Goal: Find specific page/section: Find specific page/section

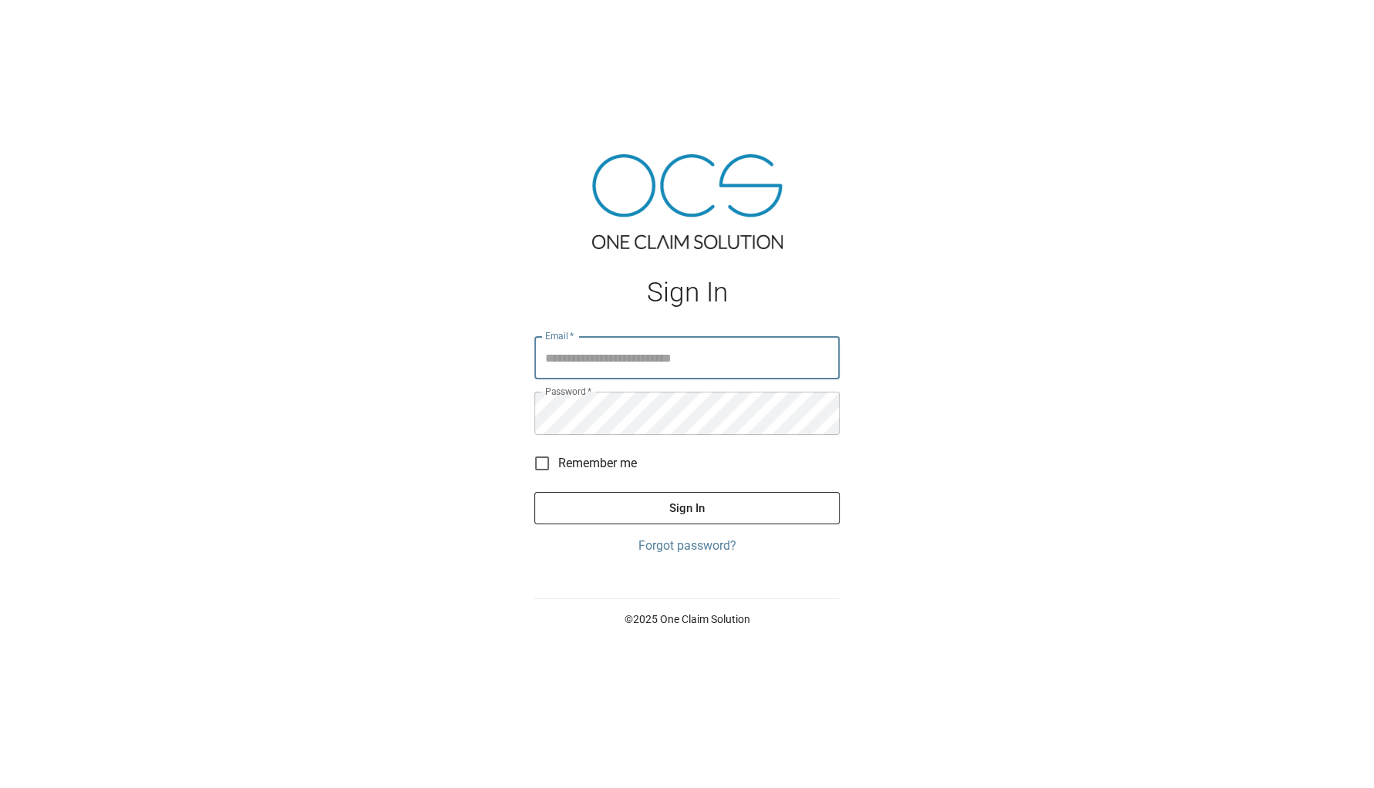
type input "**********"
click at [686, 507] on button "Sign In" at bounding box center [686, 508] width 305 height 32
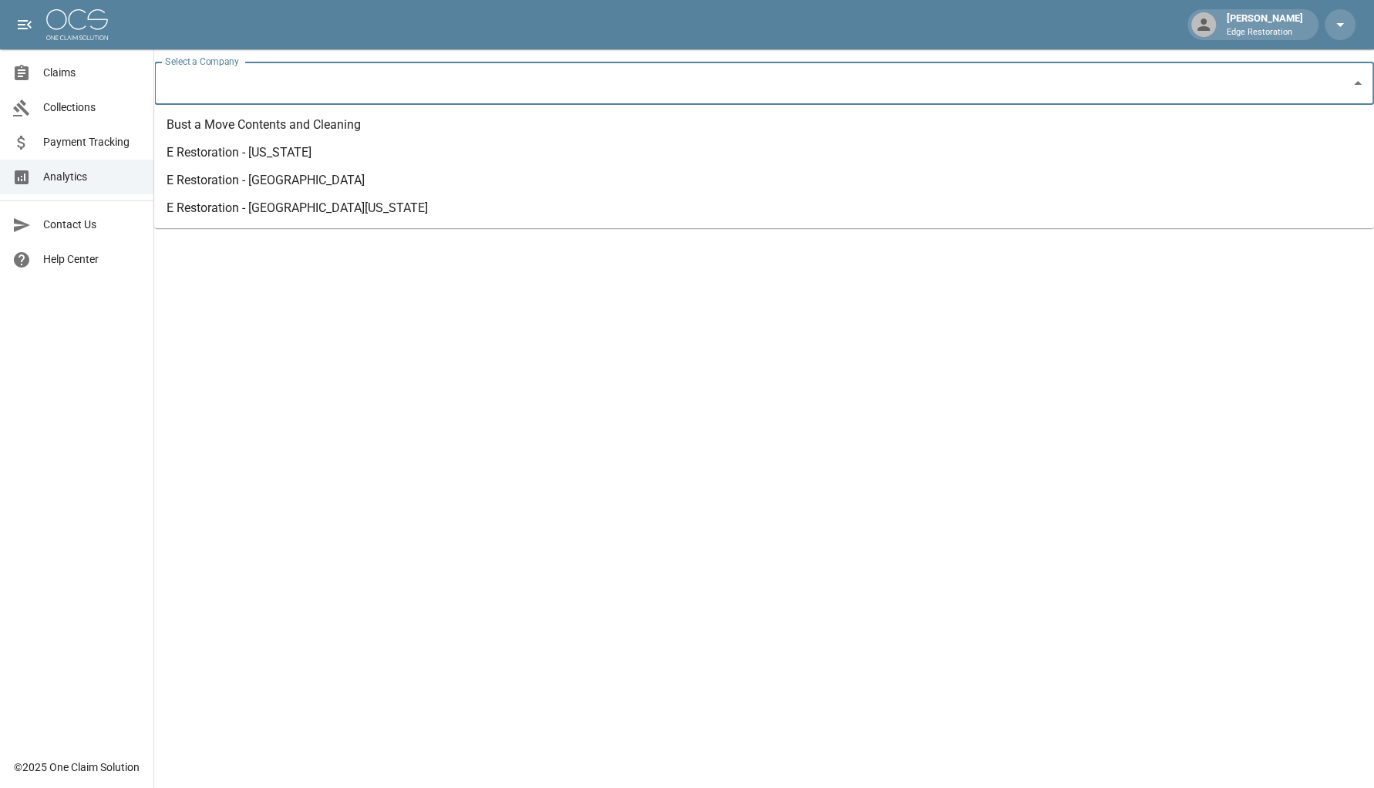
click at [302, 96] on input "Select a Company" at bounding box center [752, 83] width 1183 height 29
click at [281, 205] on li "E Restoration - [GEOGRAPHIC_DATA][US_STATE]" at bounding box center [764, 208] width 1220 height 28
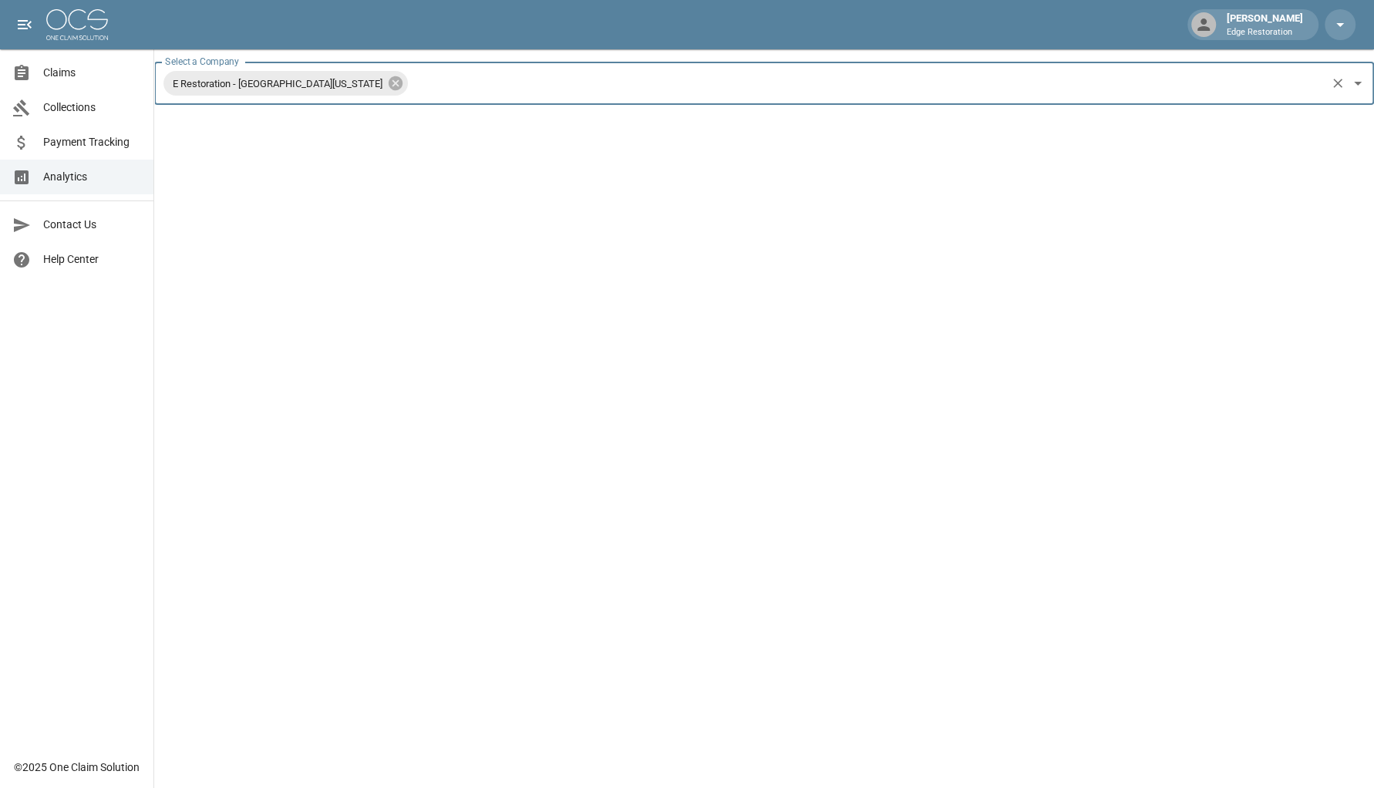
click at [66, 81] on link "Claims" at bounding box center [76, 73] width 153 height 35
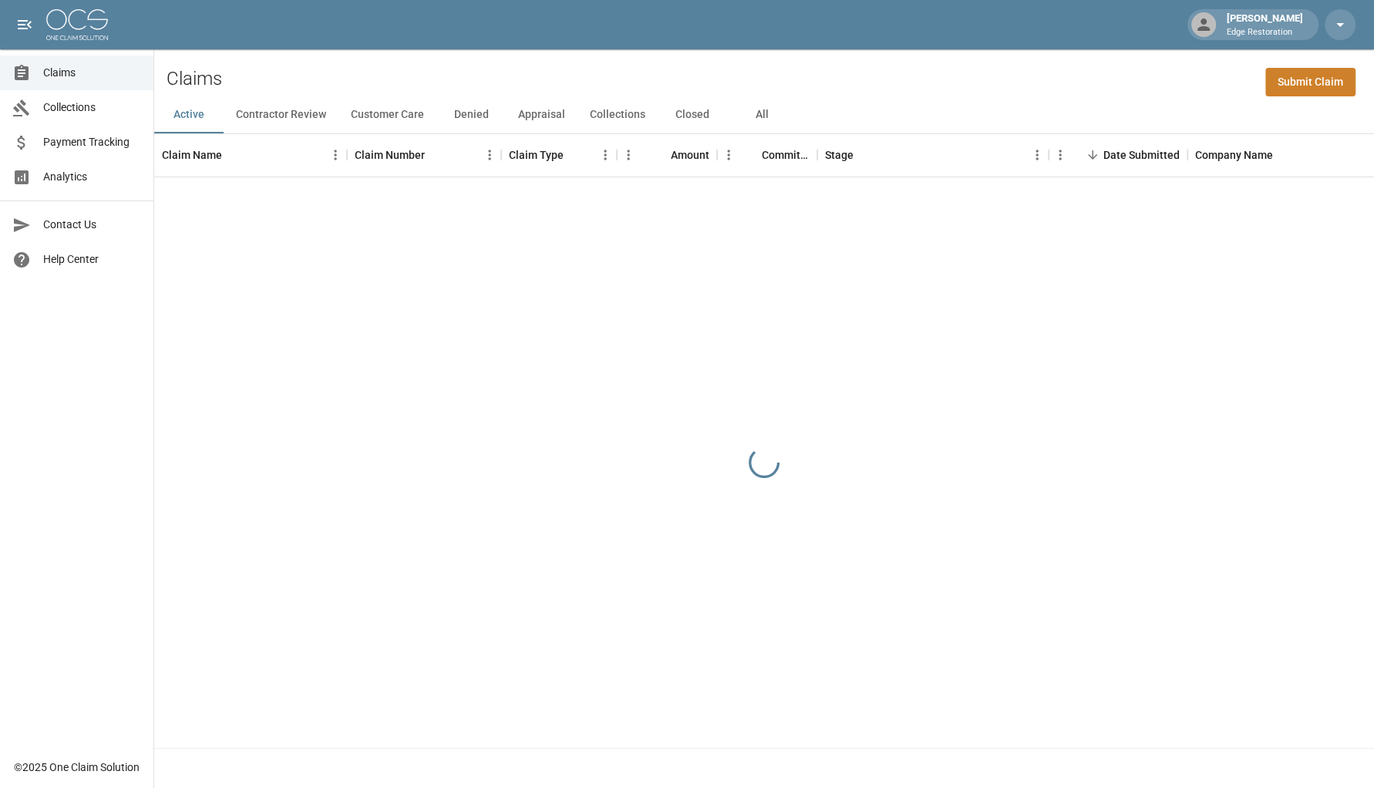
click at [86, 174] on span "Analytics" at bounding box center [92, 177] width 98 height 16
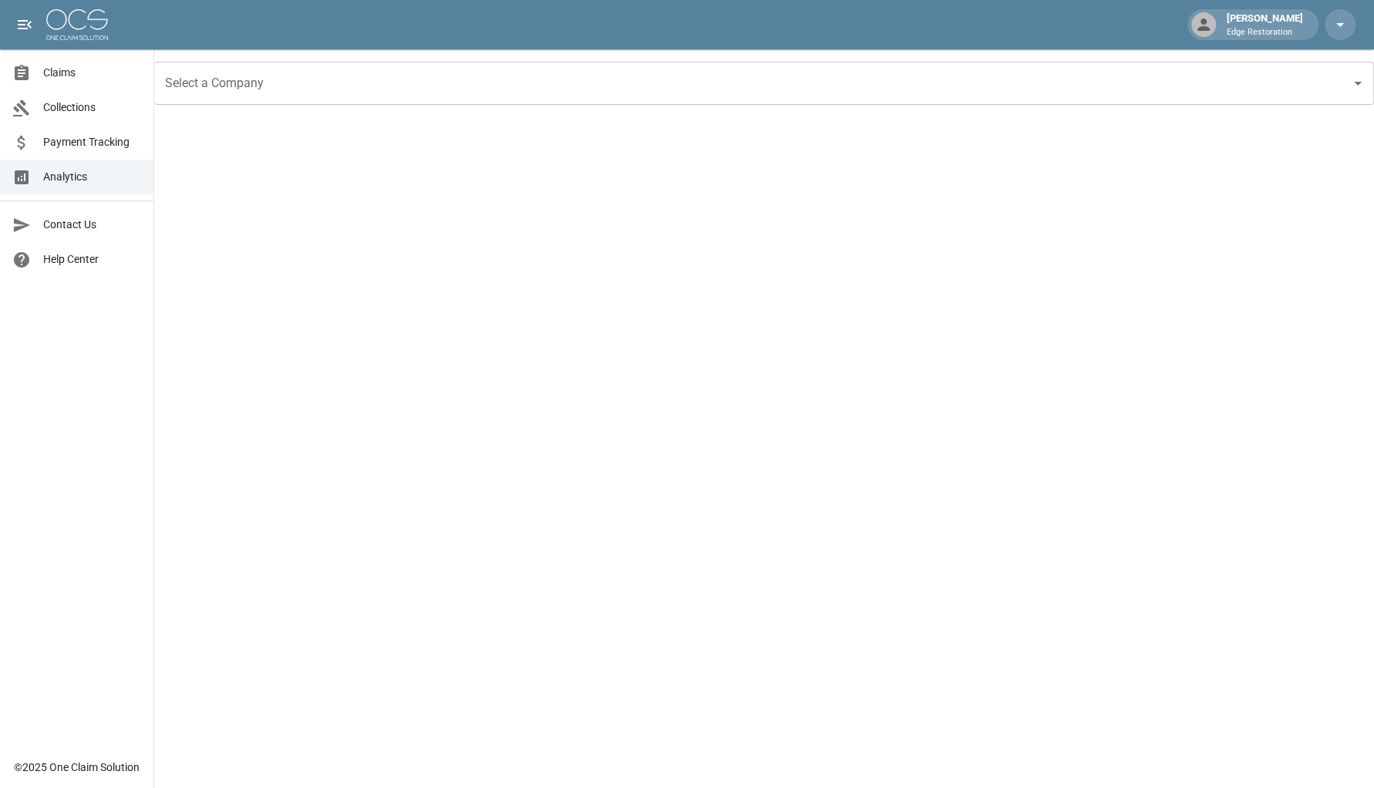
click at [343, 82] on input "Select a Company" at bounding box center [752, 83] width 1183 height 29
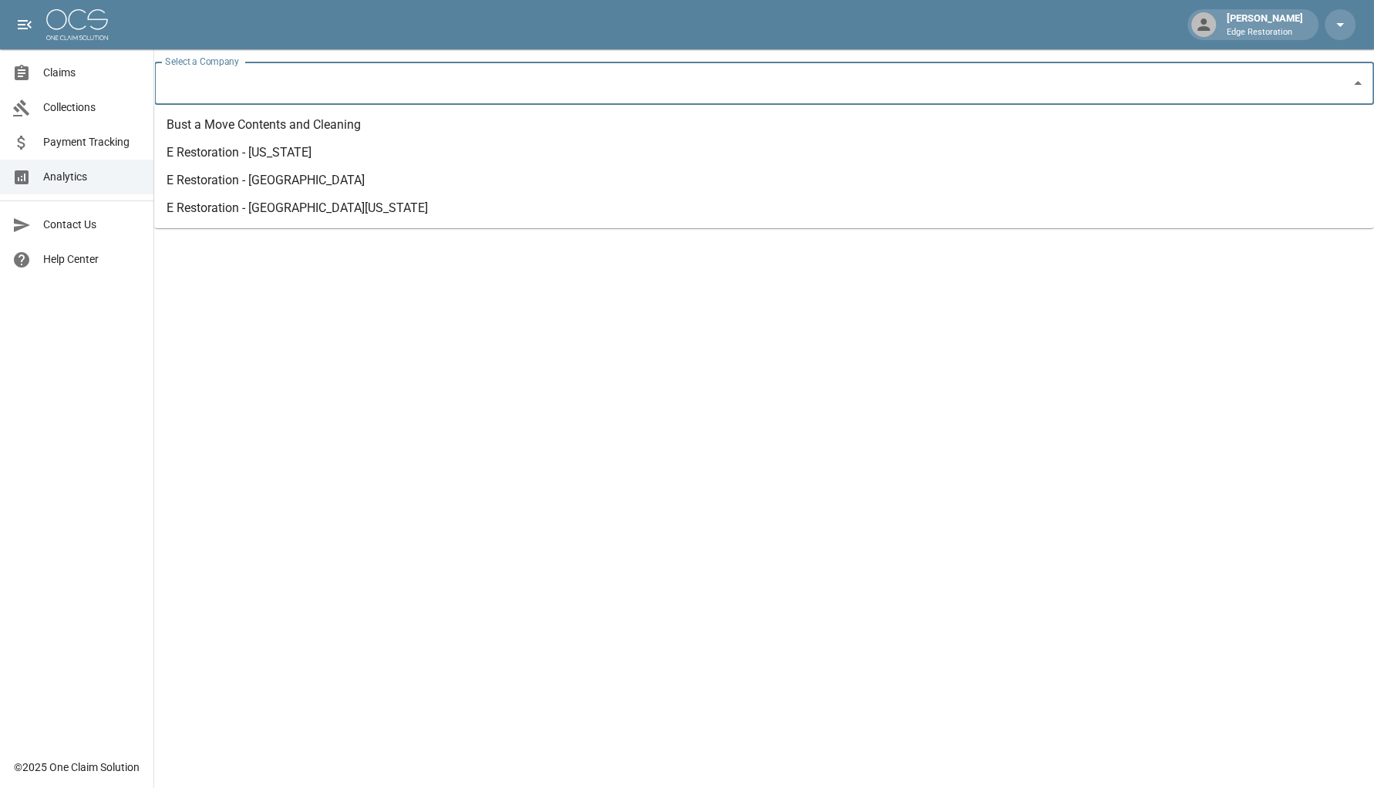
click at [308, 202] on li "E Restoration - [GEOGRAPHIC_DATA][US_STATE]" at bounding box center [764, 208] width 1220 height 28
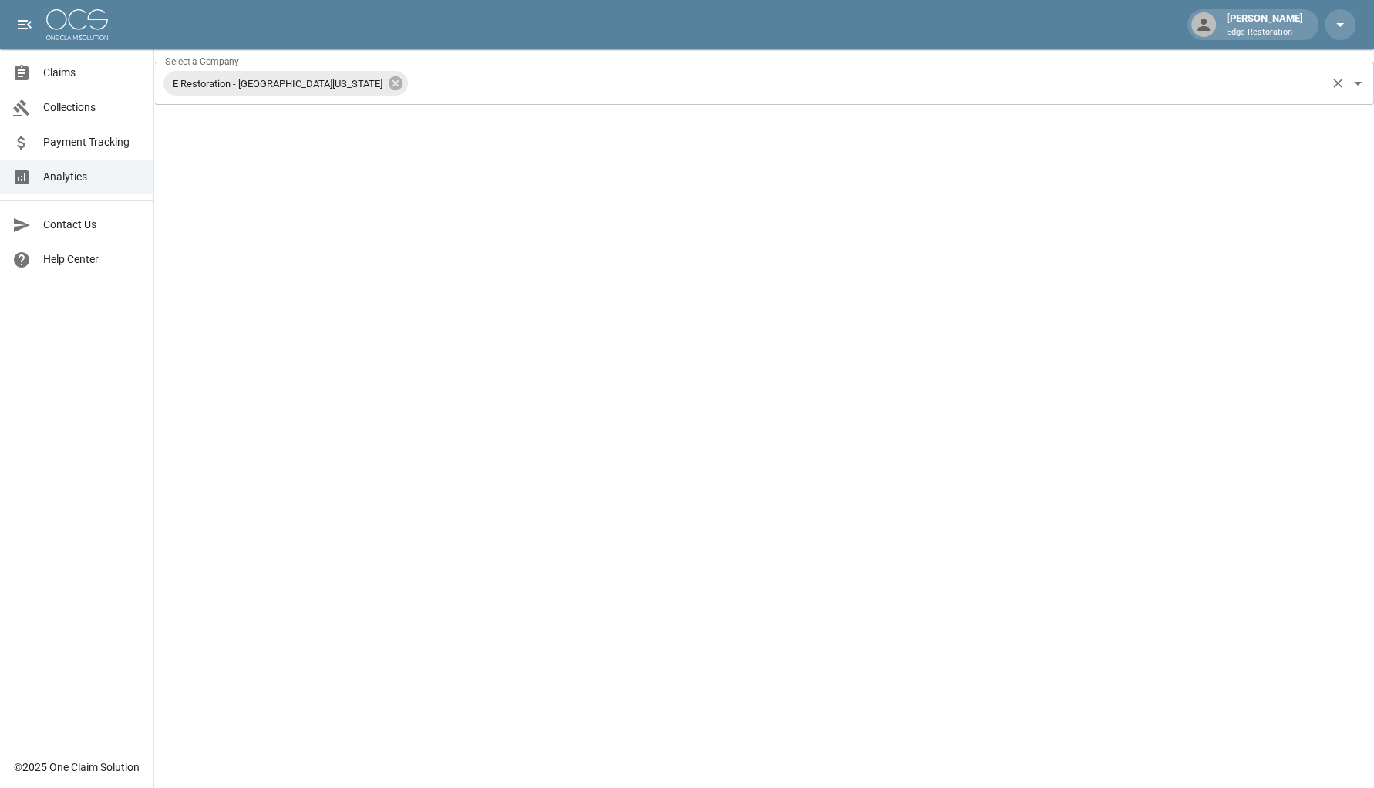
click at [446, 80] on input "Select a Company" at bounding box center [867, 83] width 914 height 29
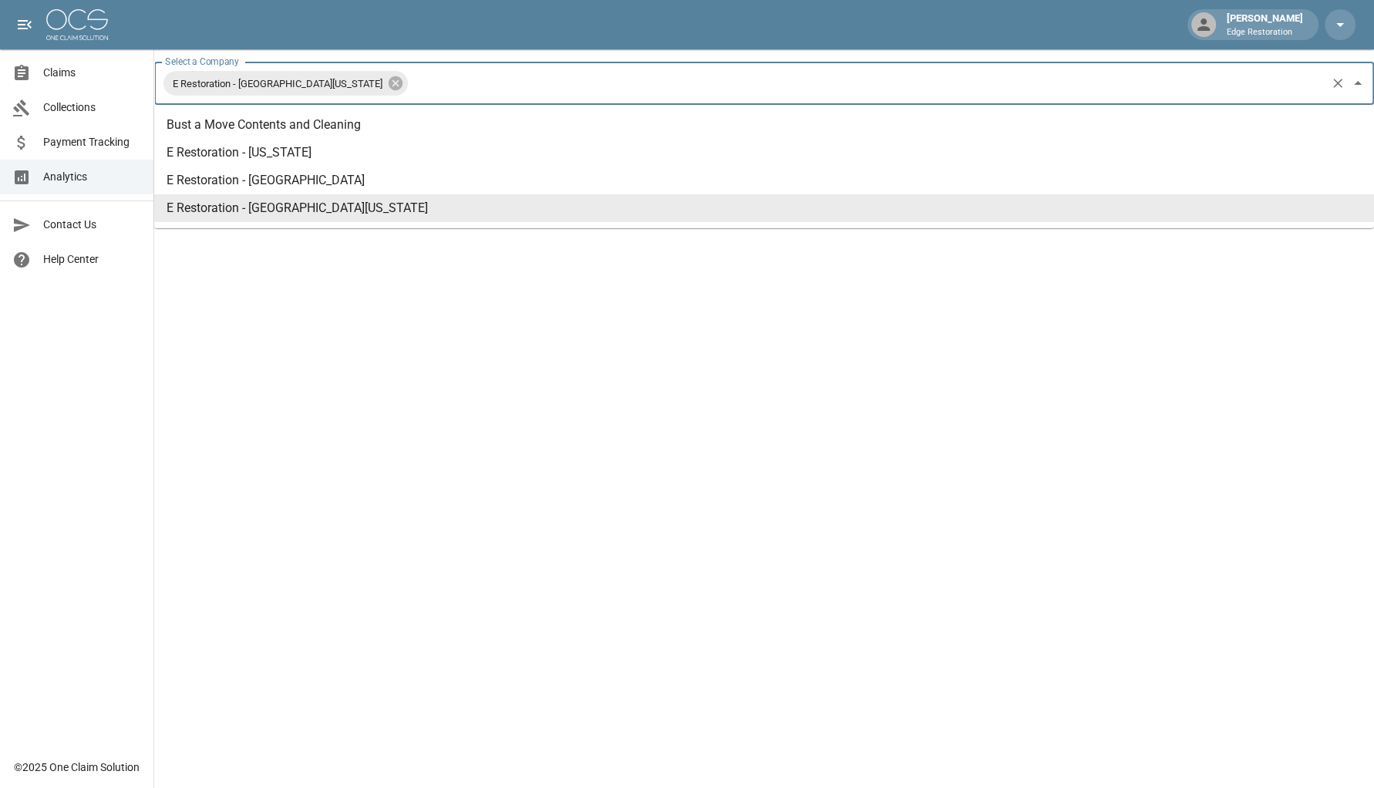
click at [380, 206] on li "E Restoration - [GEOGRAPHIC_DATA][US_STATE]" at bounding box center [764, 208] width 1220 height 28
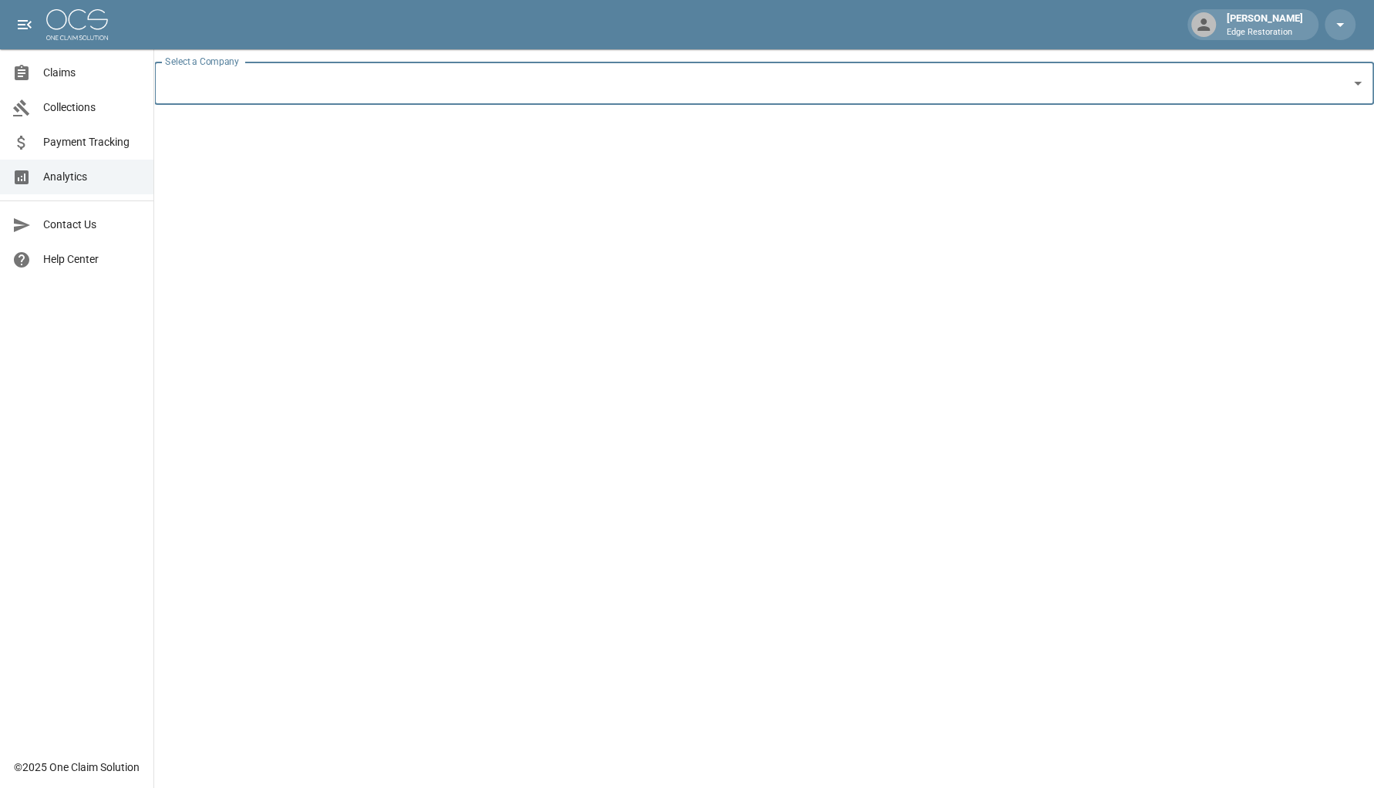
click at [308, 90] on input "Select a Company" at bounding box center [752, 83] width 1183 height 29
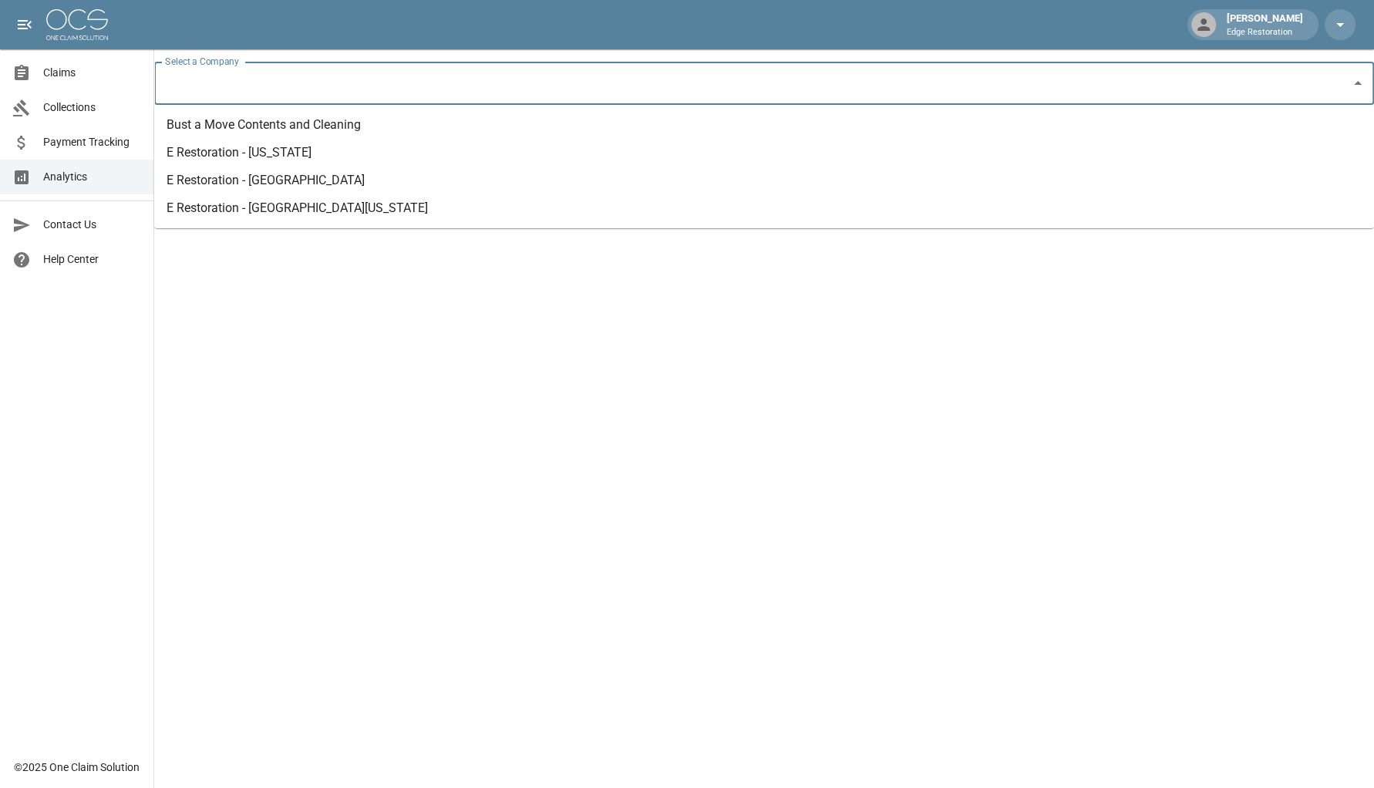
click at [301, 200] on li "E Restoration - [GEOGRAPHIC_DATA][US_STATE]" at bounding box center [764, 208] width 1220 height 28
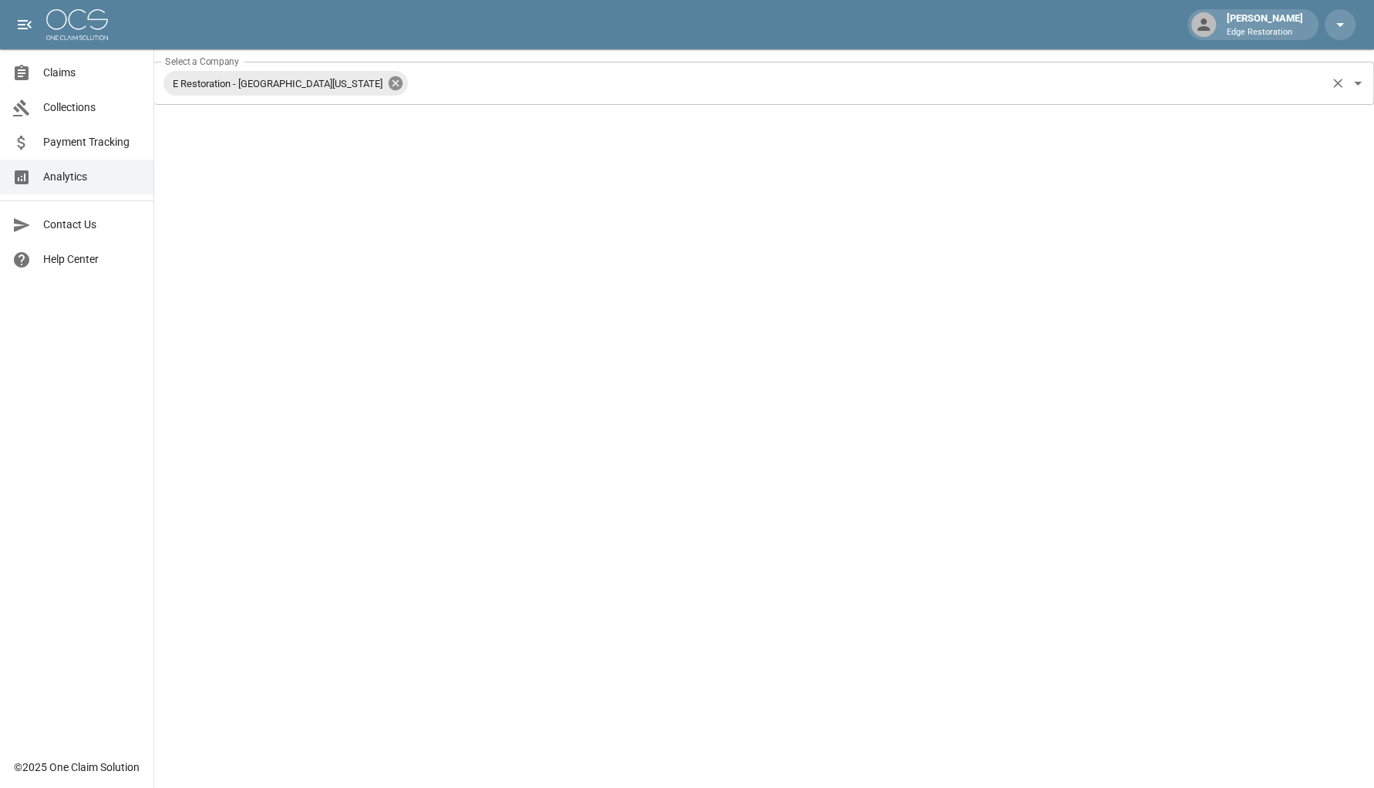
click at [387, 89] on icon at bounding box center [395, 83] width 17 height 17
click at [319, 81] on input "Select a Company" at bounding box center [752, 83] width 1183 height 29
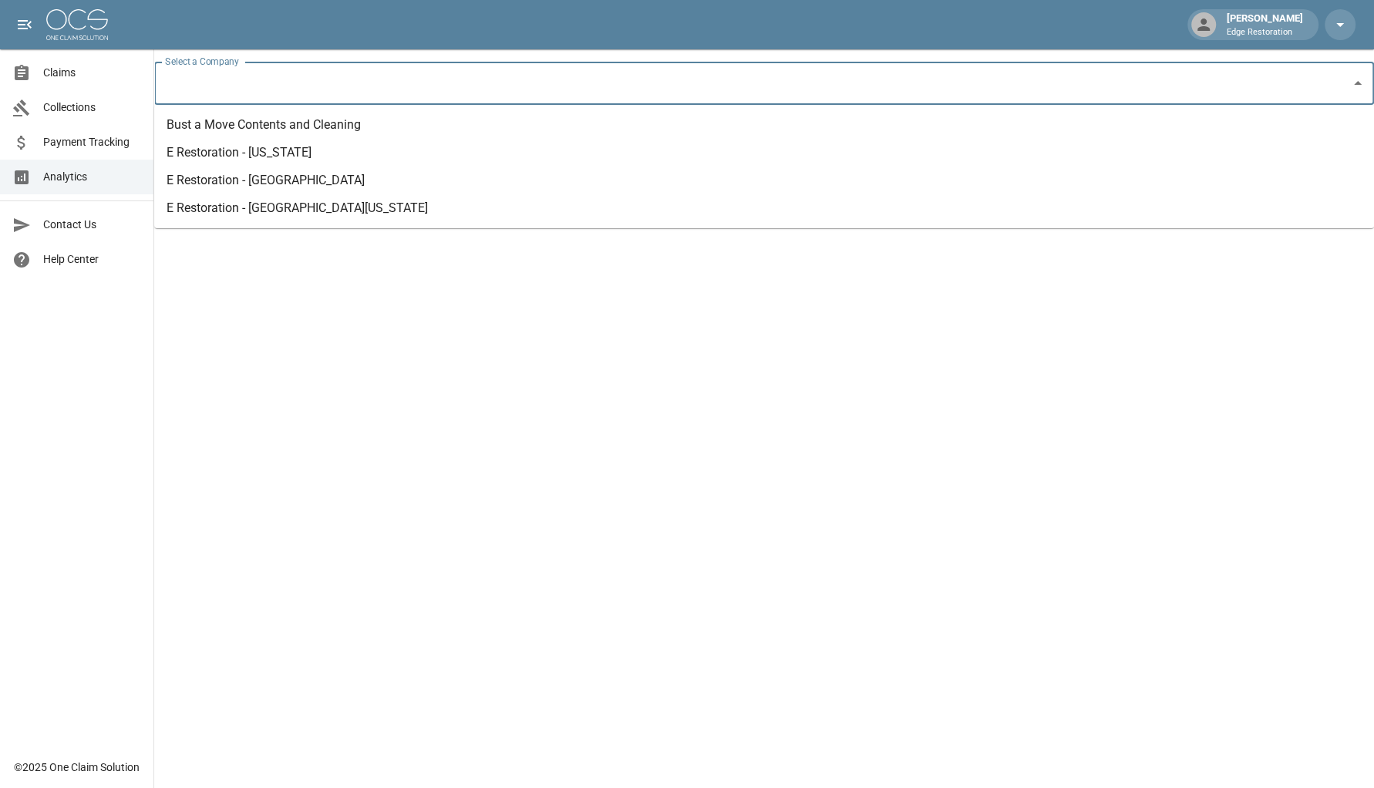
click at [274, 159] on li "E Restoration - [US_STATE]" at bounding box center [764, 153] width 1220 height 28
